Goal: Information Seeking & Learning: Learn about a topic

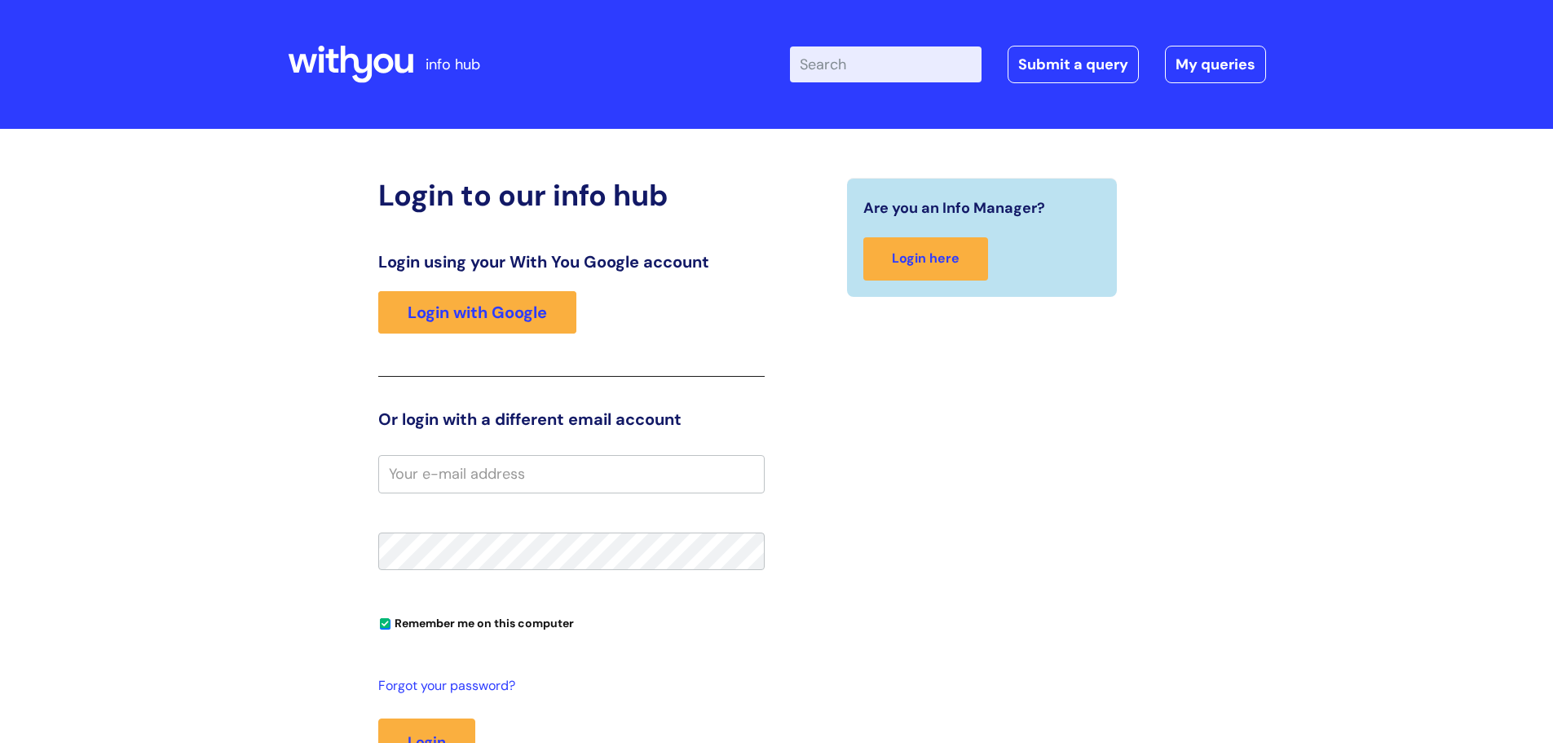
click at [369, 309] on div "Login to our info hub Login using your With You Google account Login with Googl…" at bounding box center [571, 506] width 411 height 657
click at [518, 317] on link "Login with Google" at bounding box center [477, 312] width 198 height 42
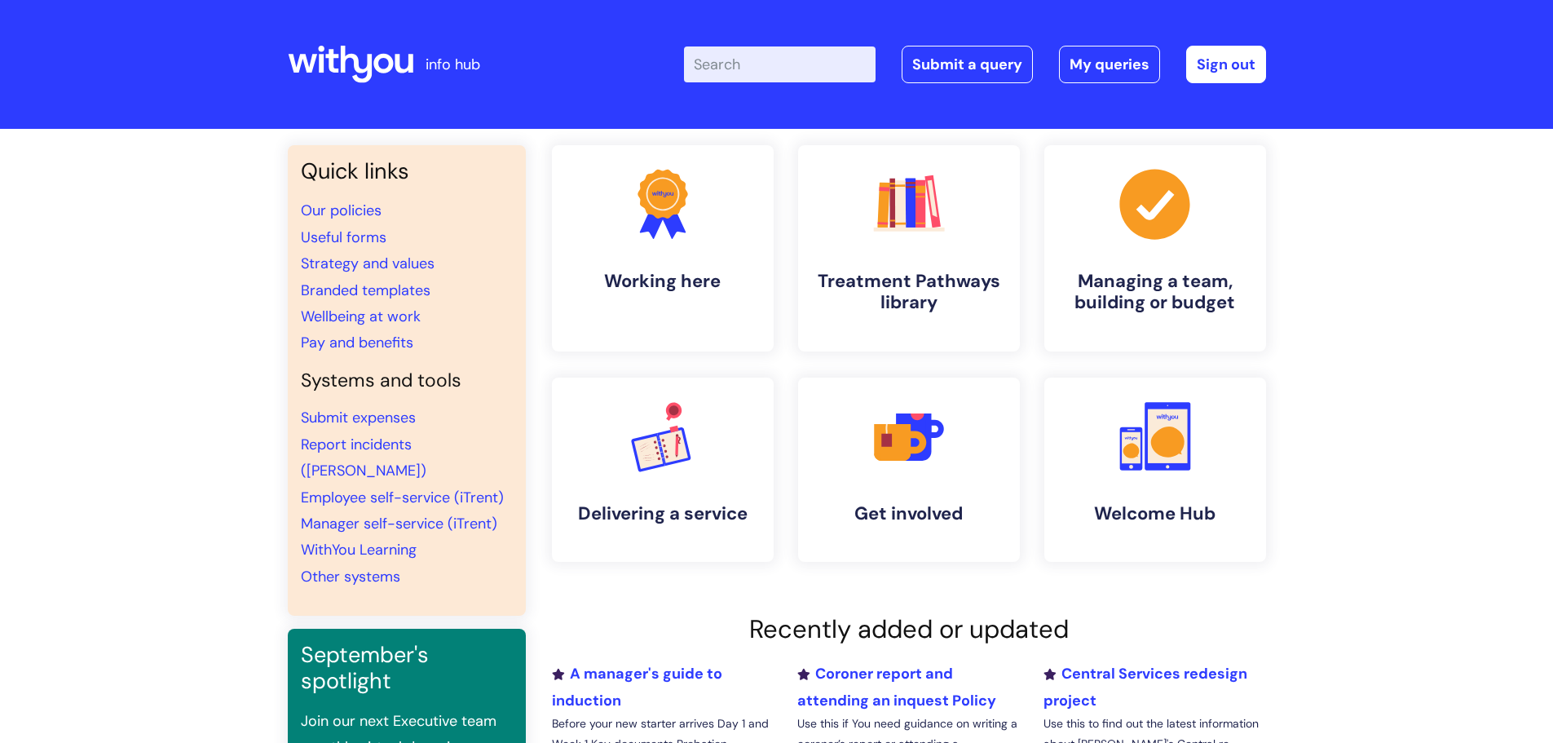
click at [795, 83] on div "Enter your search term here... Search Submit a query My queries Welcome [PERSON…" at bounding box center [899, 64] width 736 height 96
click at [798, 70] on input "Enter your search term here..." at bounding box center [780, 64] width 192 height 36
type input "EAP"
click button "Search" at bounding box center [0, 0] width 0 height 0
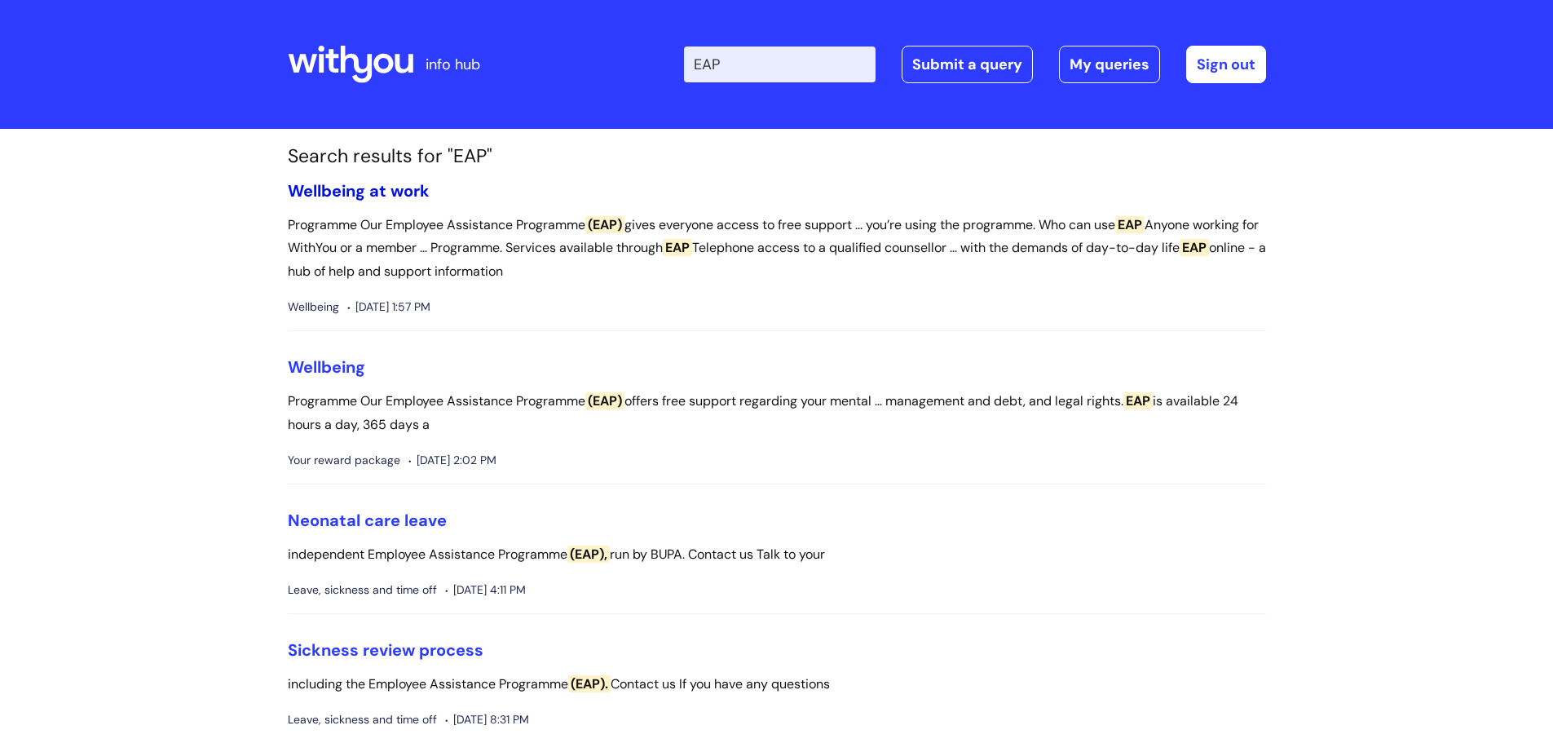
click at [350, 187] on link "Wellbeing at work" at bounding box center [359, 190] width 142 height 21
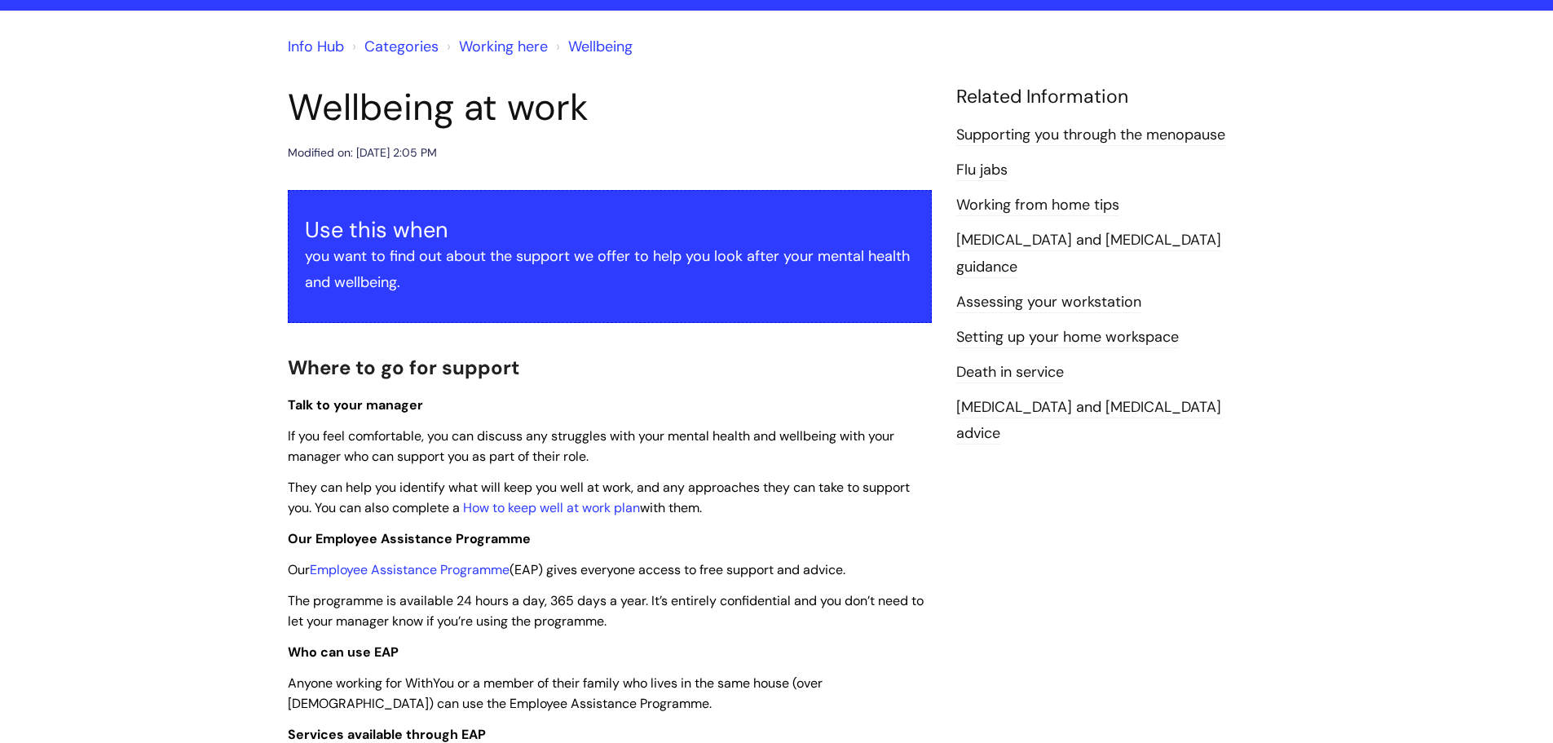
scroll to position [326, 0]
